Goal: Task Accomplishment & Management: Use online tool/utility

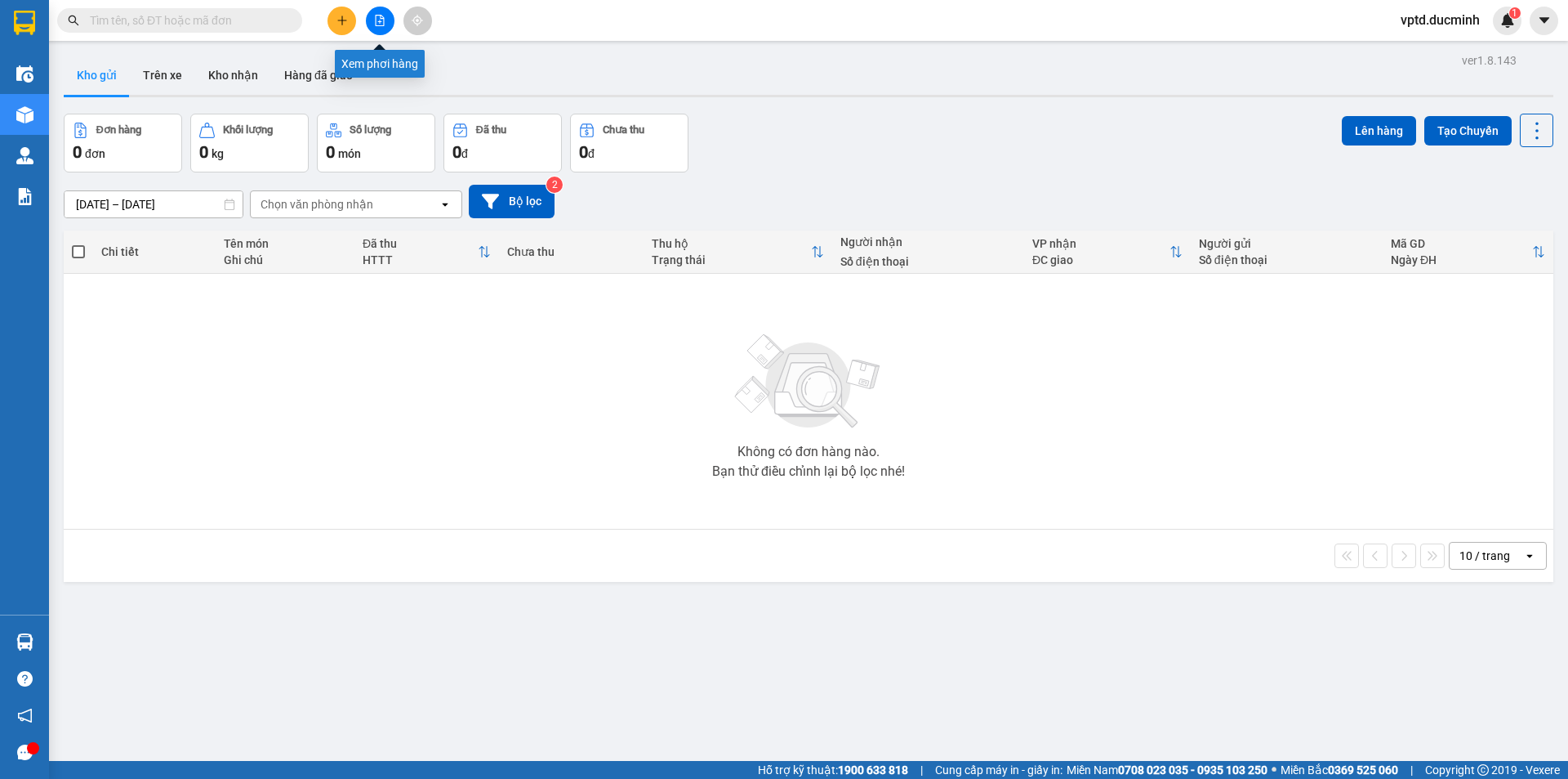
click at [376, 11] on button at bounding box center [380, 21] width 29 height 29
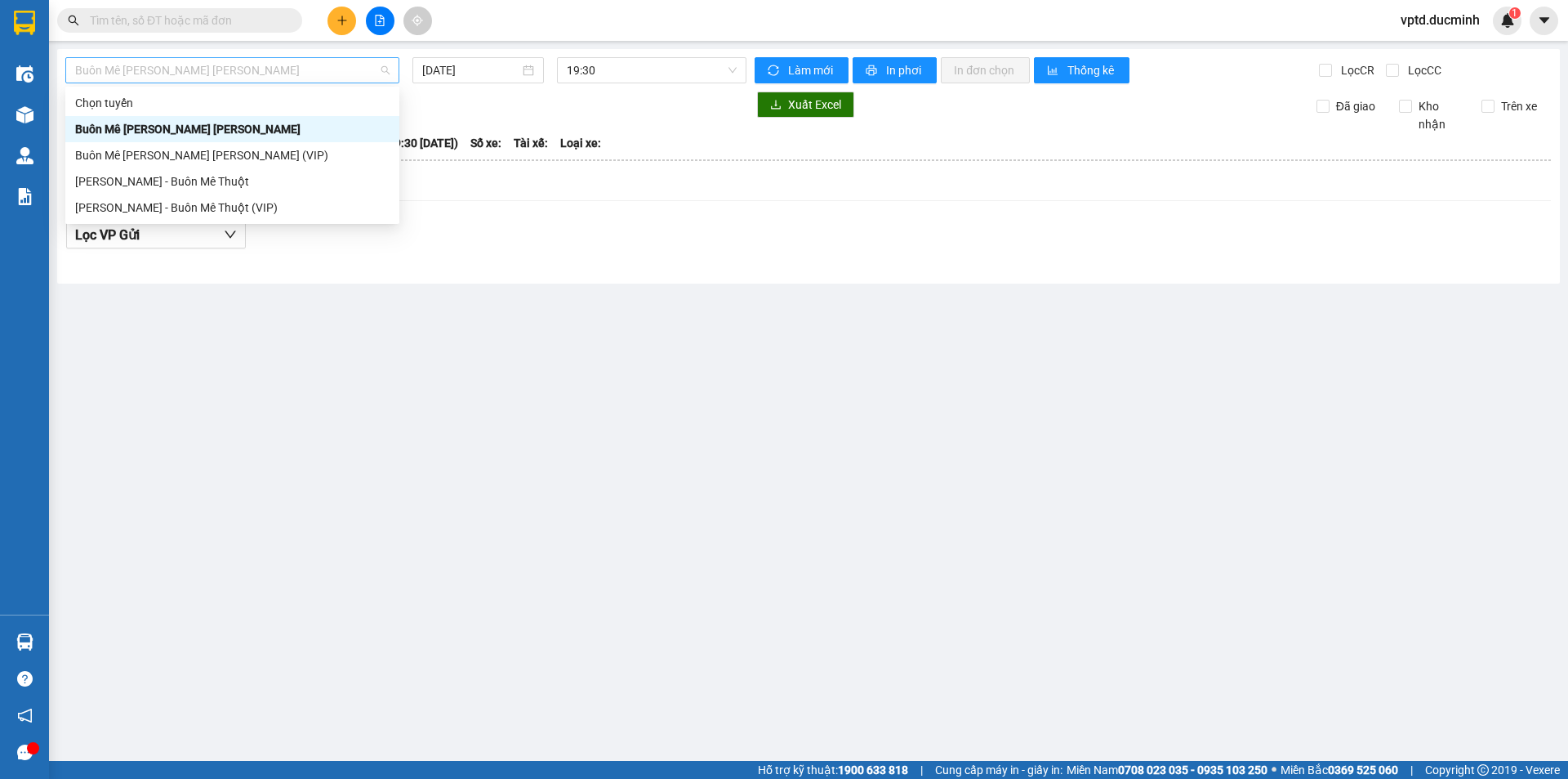
click at [335, 74] on span "Buôn Mê Thuột - [PERSON_NAME]" at bounding box center [233, 70] width 314 height 24
click at [302, 152] on div "Buôn Mê Thuột - [PERSON_NAME] (VIP)" at bounding box center [233, 155] width 314 height 18
type input "[DATE]"
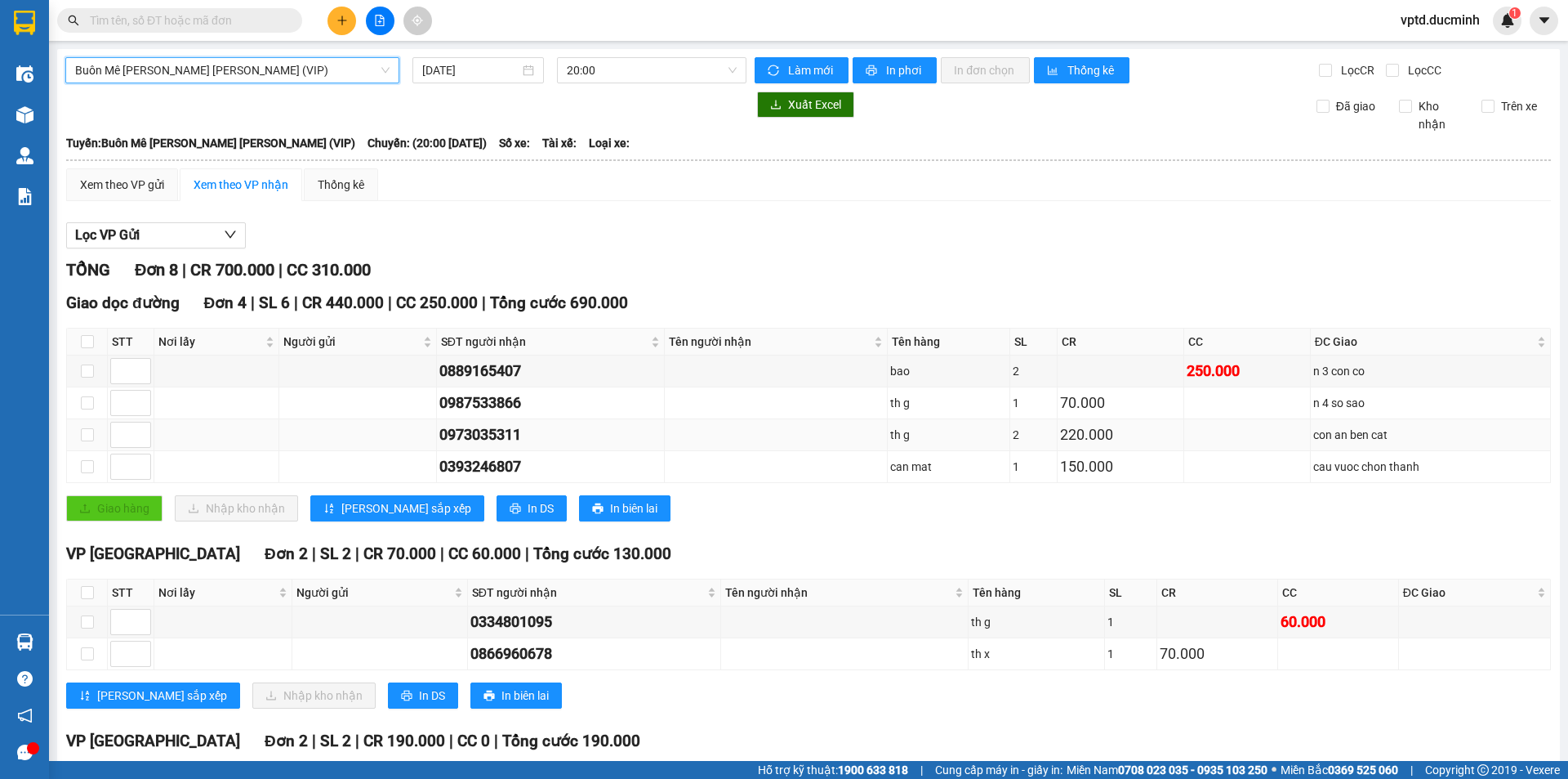
scroll to position [181, 0]
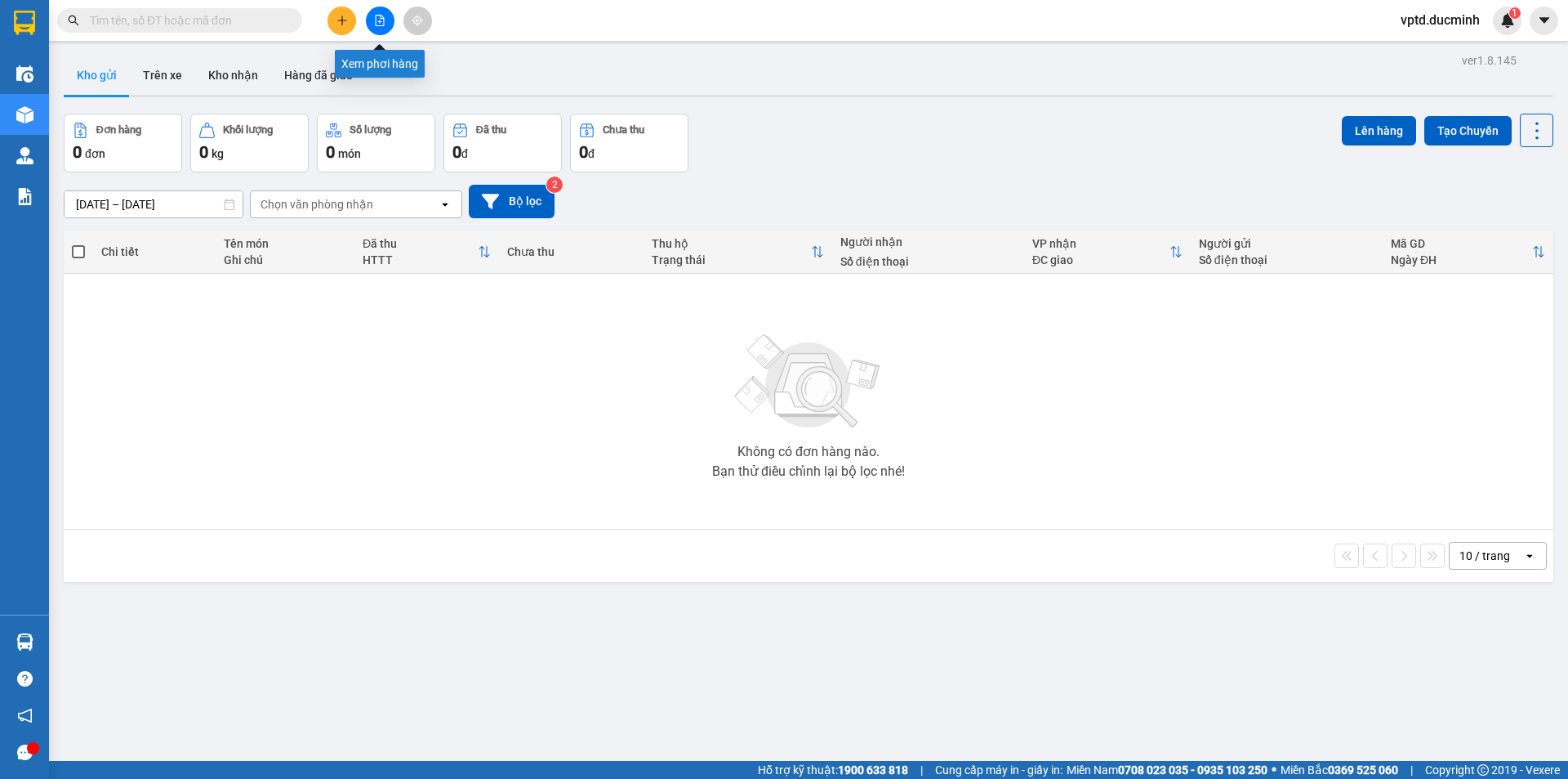
click at [378, 29] on button at bounding box center [380, 21] width 29 height 29
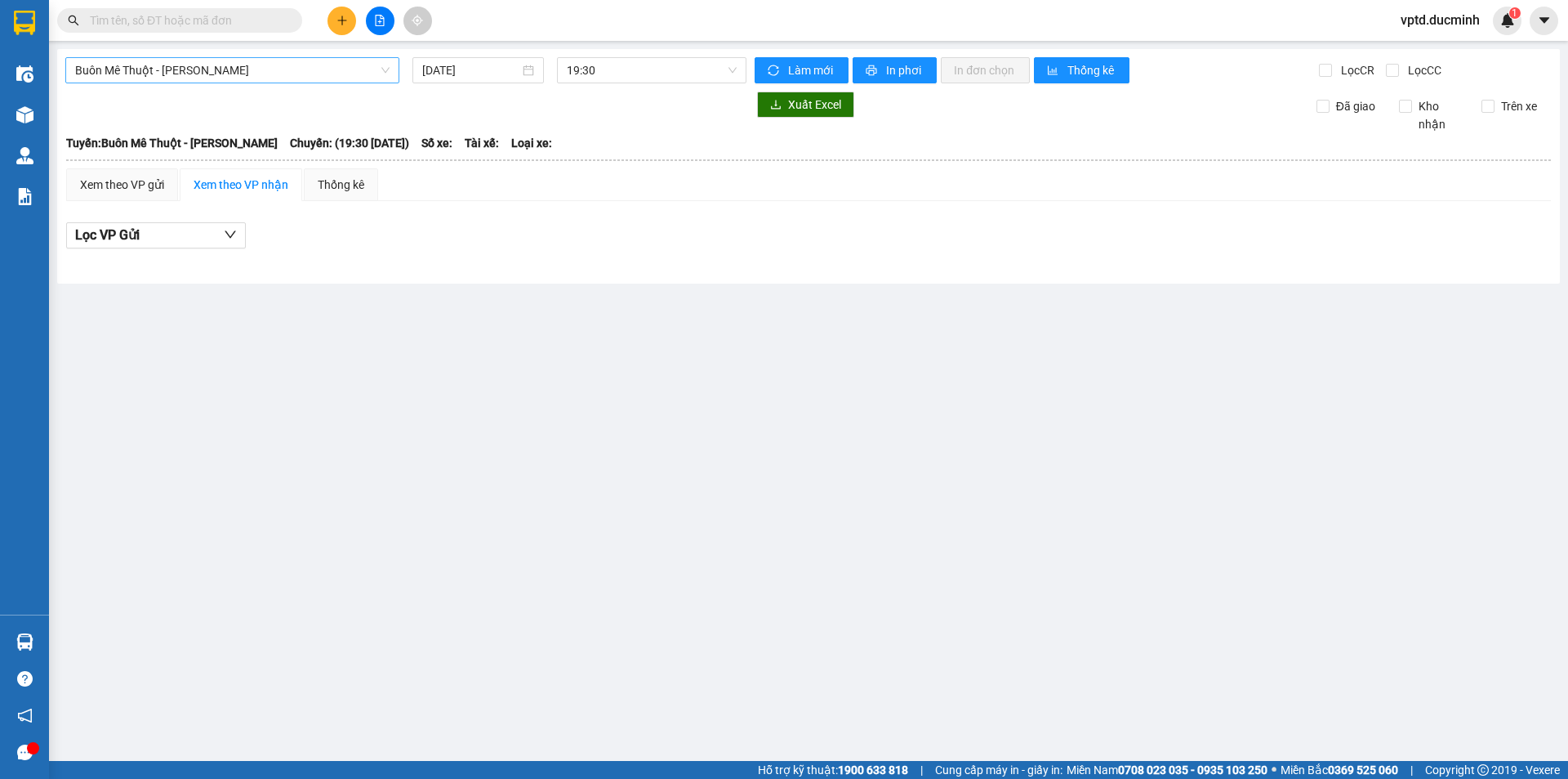
click at [347, 66] on span "Buôn Mê Thuột - [PERSON_NAME]" at bounding box center [233, 70] width 314 height 24
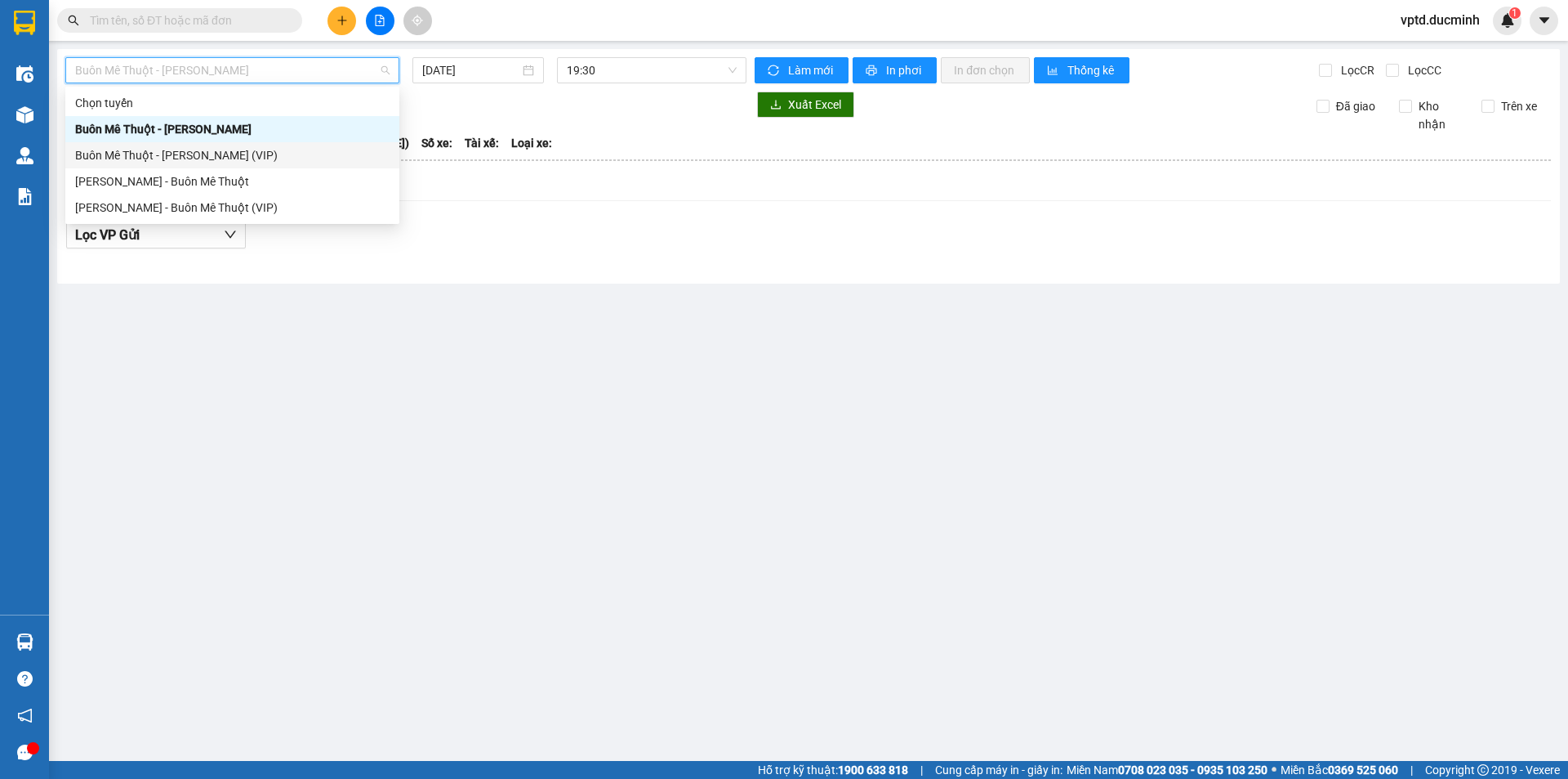
click at [271, 149] on div "Buôn Mê Thuột - [PERSON_NAME] (VIP)" at bounding box center [233, 155] width 314 height 18
type input "[DATE]"
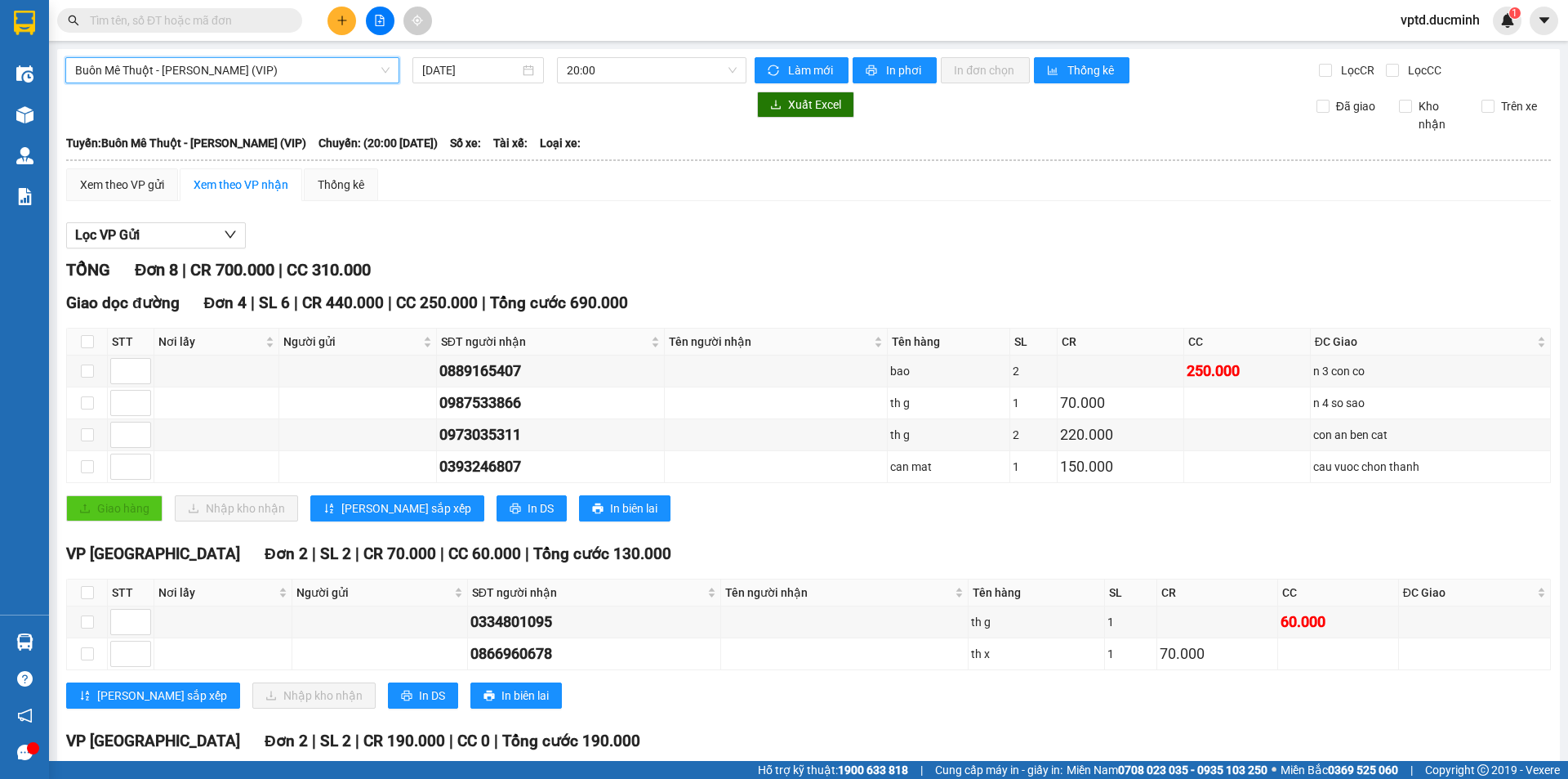
scroll to position [181, 0]
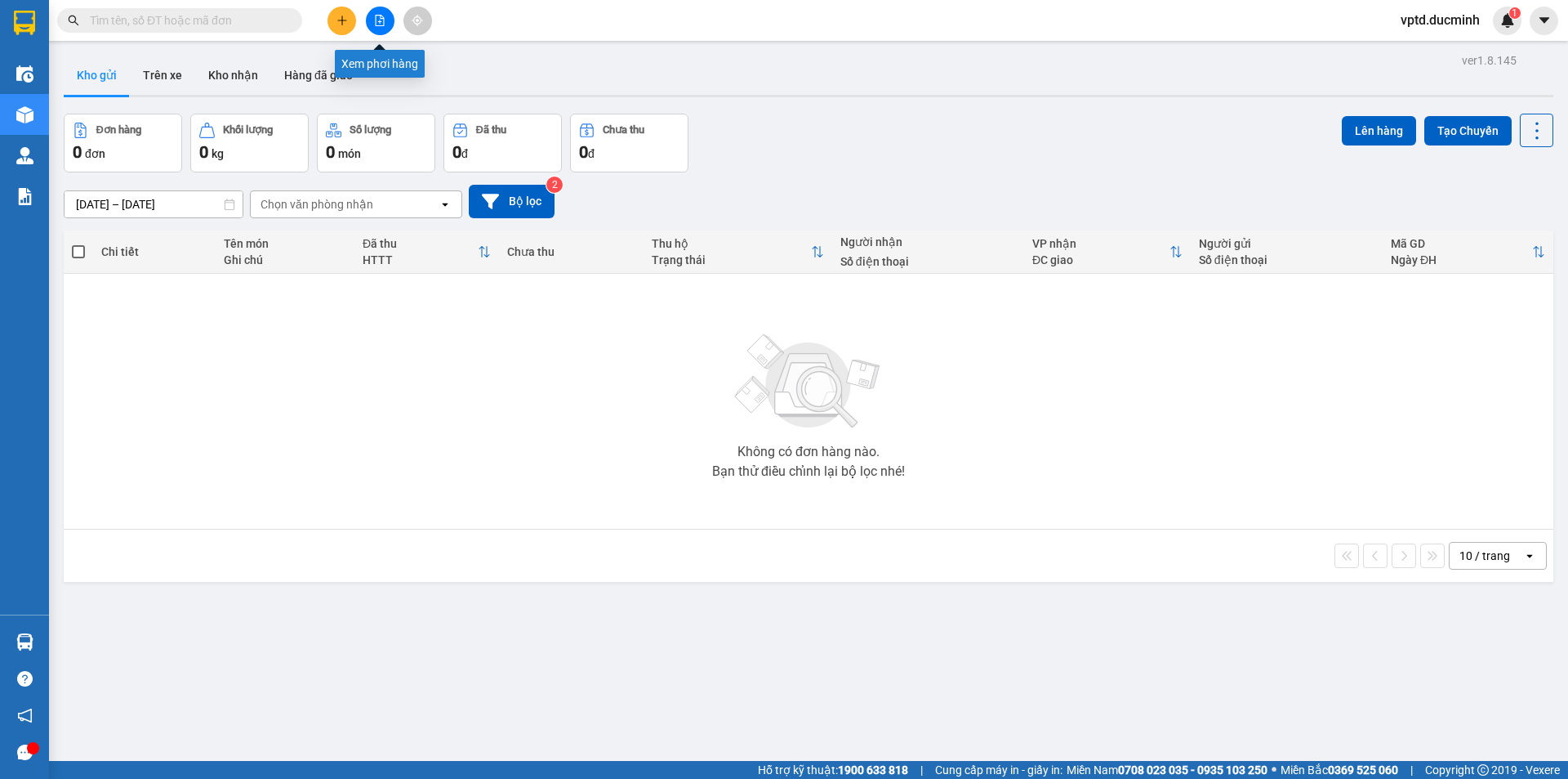
click at [374, 23] on icon "file-add" at bounding box center [379, 20] width 12 height 12
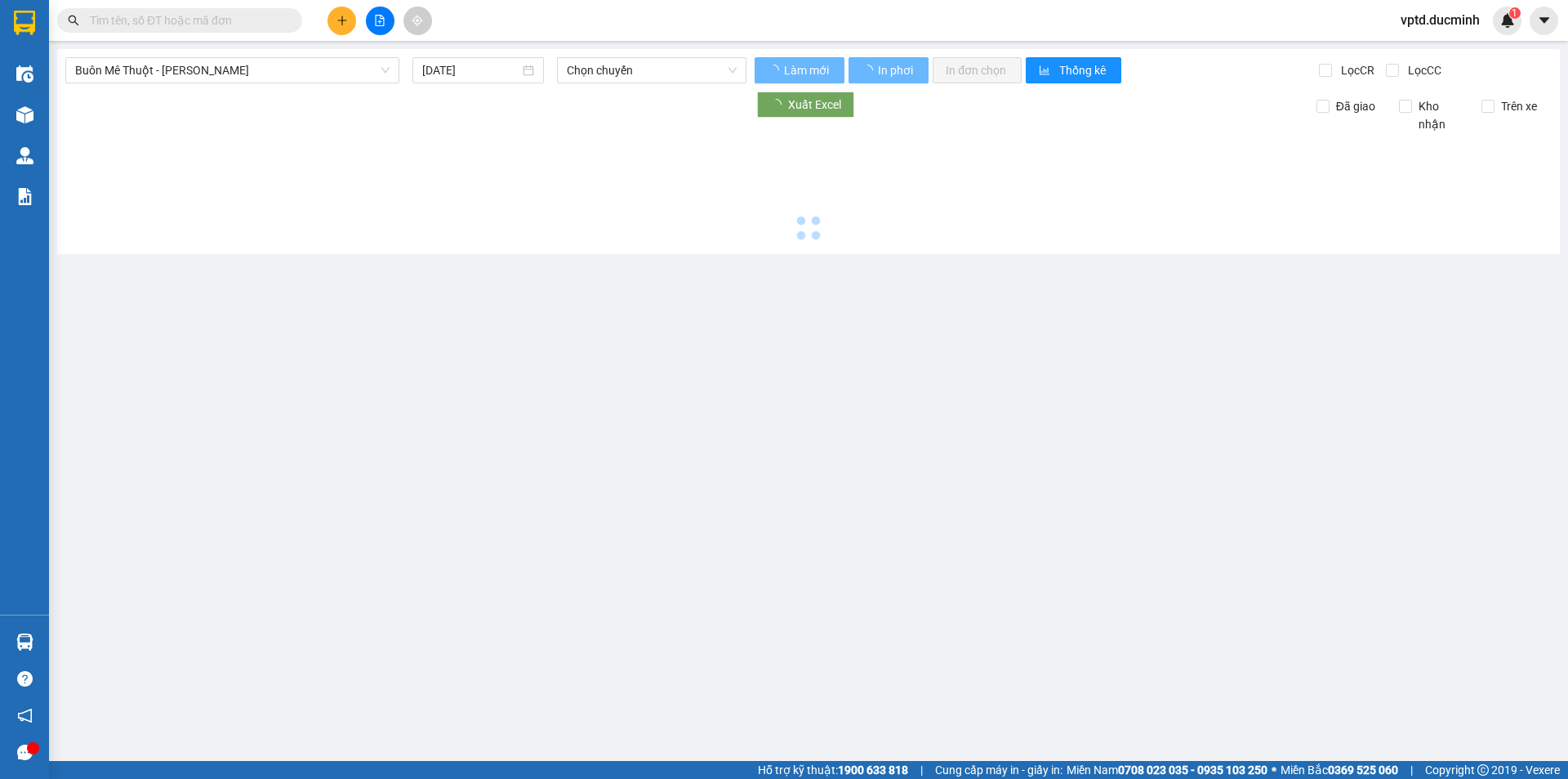
click at [374, 23] on icon "file-add" at bounding box center [379, 20] width 12 height 12
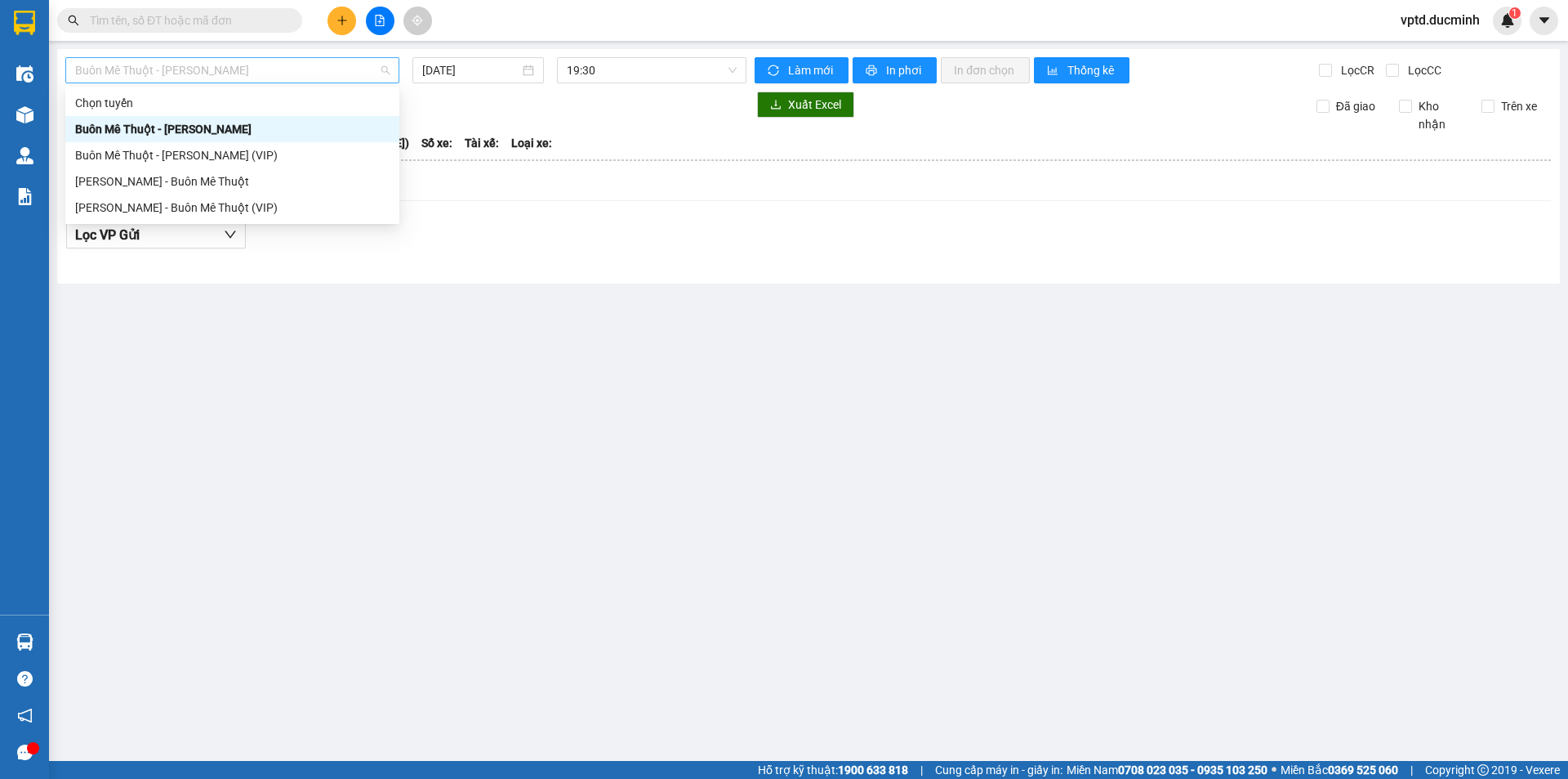
click at [319, 72] on span "Buôn Mê Thuột - [PERSON_NAME]" at bounding box center [233, 70] width 314 height 24
click at [275, 146] on div "Buôn Mê Thuột - [PERSON_NAME] (VIP)" at bounding box center [233, 155] width 314 height 18
type input "[DATE]"
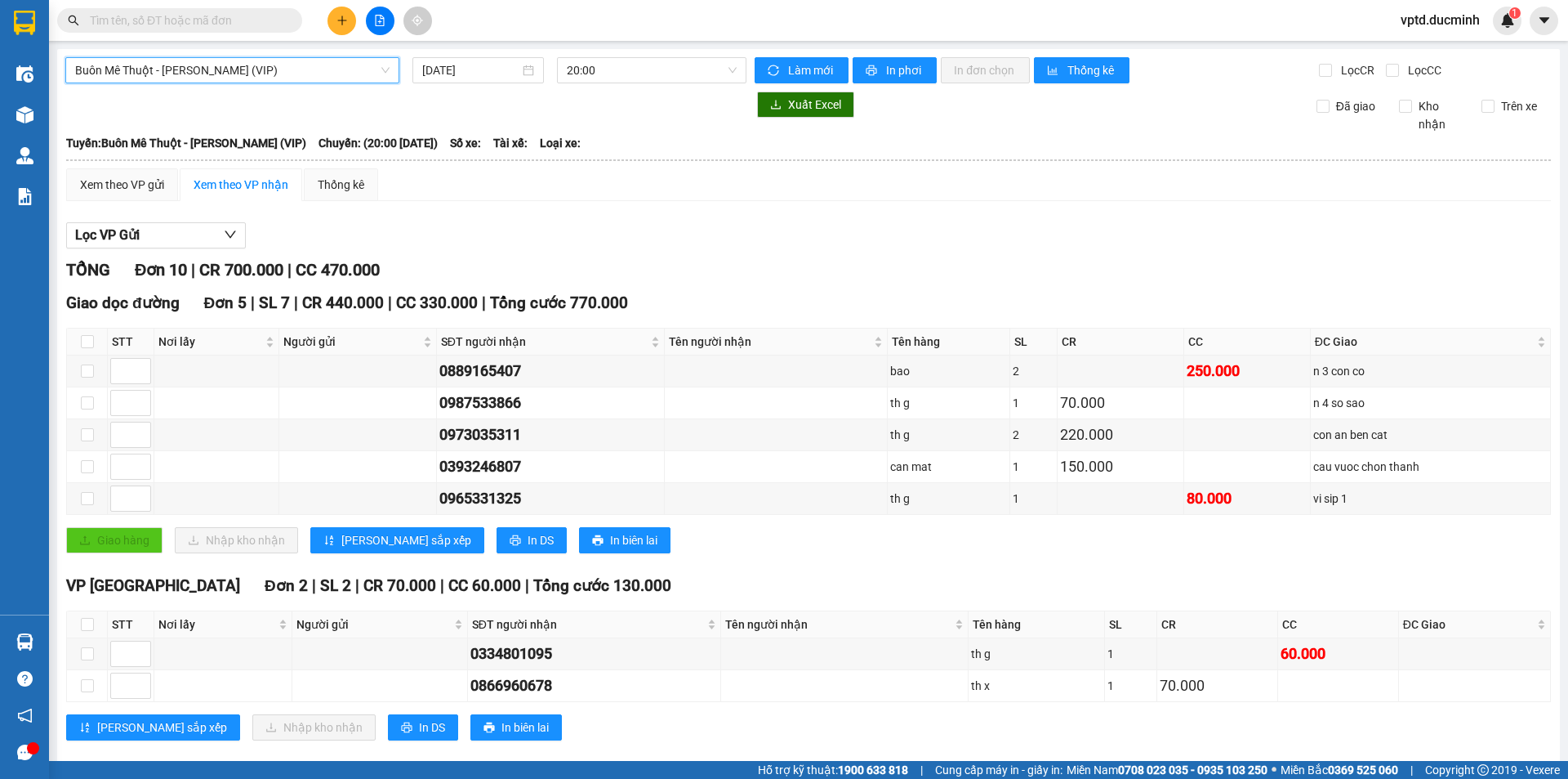
scroll to position [244, 0]
